Goal: Transaction & Acquisition: Subscribe to service/newsletter

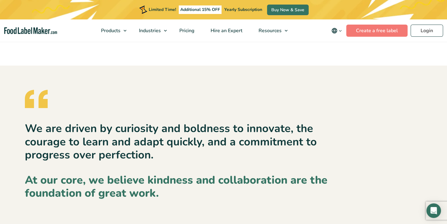
scroll to position [815, 0]
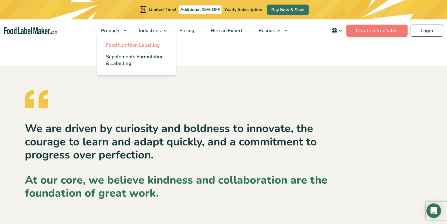
click at [127, 44] on span "Food Nutrition Labelling" at bounding box center [133, 45] width 54 height 7
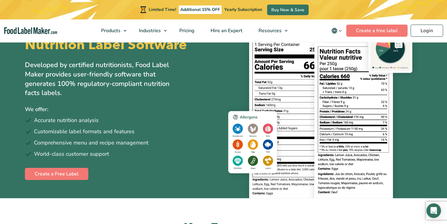
scroll to position [30, 0]
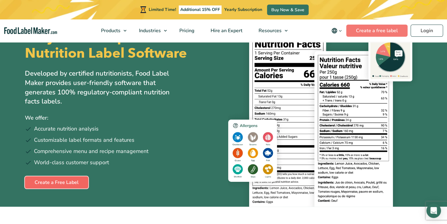
click at [64, 181] on link "Create a Free Label" at bounding box center [56, 182] width 63 height 12
